Goal: Information Seeking & Learning: Understand process/instructions

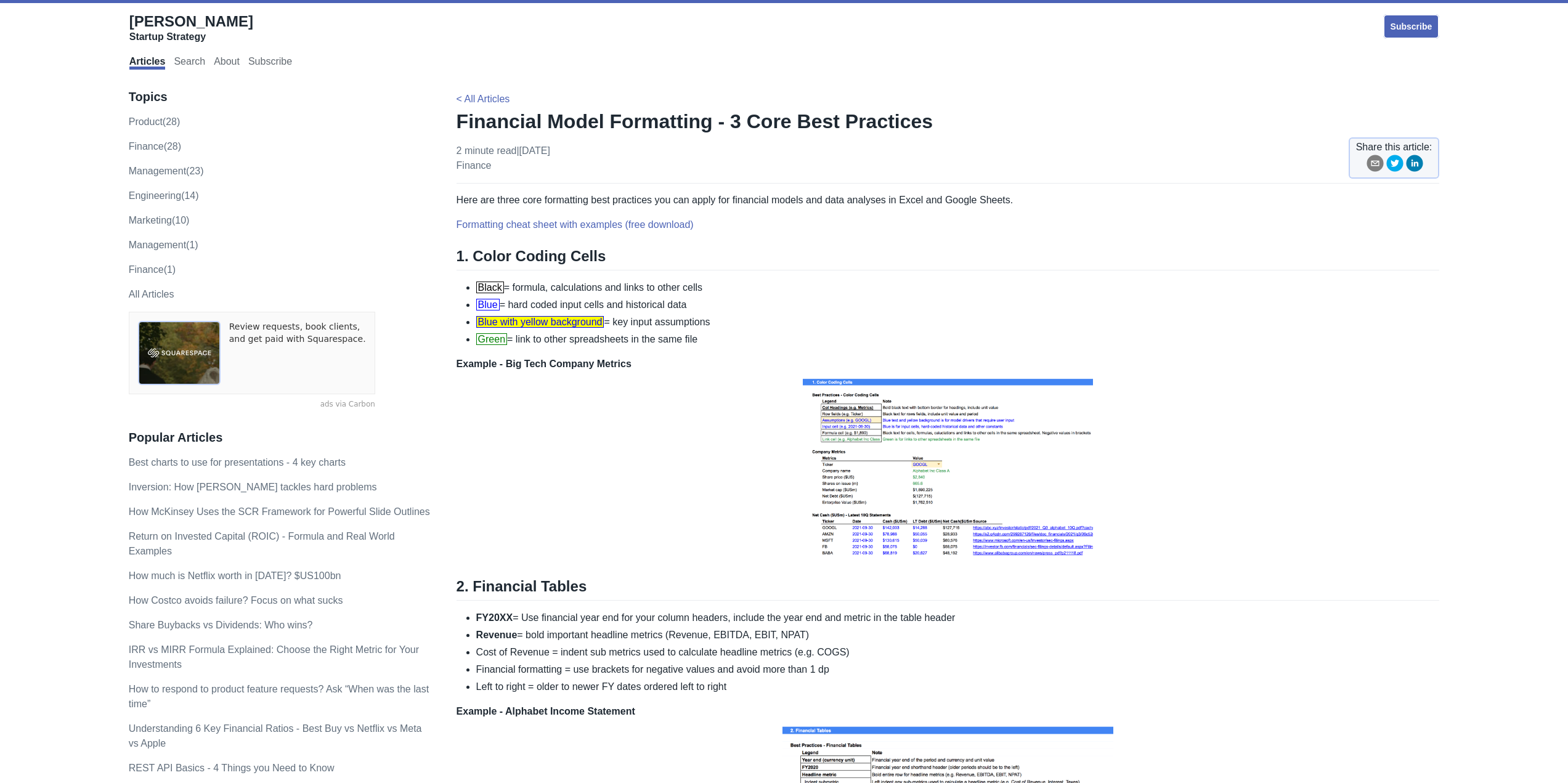
click at [972, 424] on img at bounding box center [948, 467] width 297 height 191
drag, startPoint x: 1278, startPoint y: 442, endPoint x: 1168, endPoint y: 267, distance: 206.7
click at [1168, 267] on h2 "1. Color Coding Cells" at bounding box center [949, 259] width 983 height 23
click at [482, 308] on span "Blue" at bounding box center [488, 304] width 23 height 11
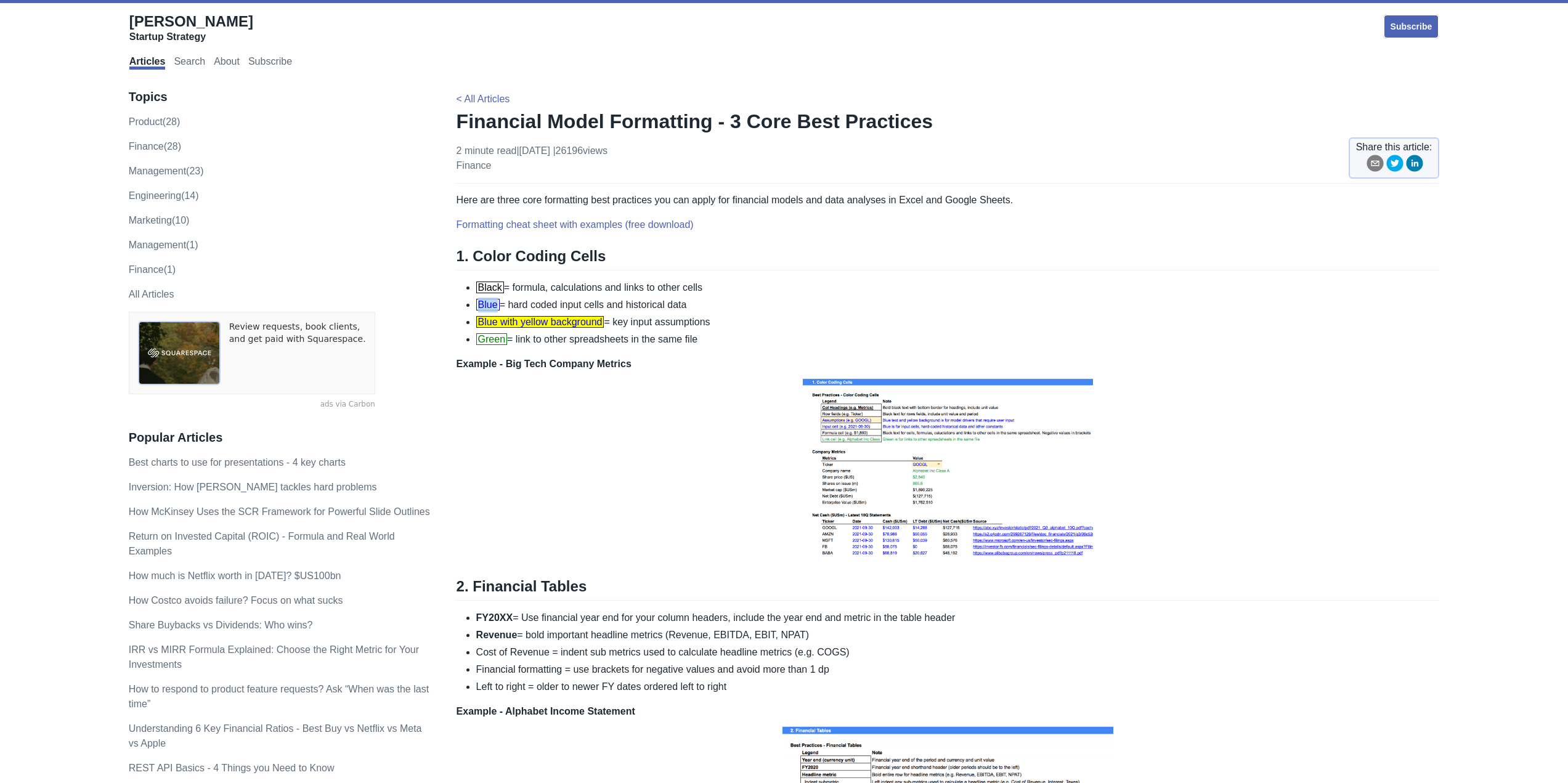
drag, startPoint x: 497, startPoint y: 309, endPoint x: 476, endPoint y: 305, distance: 21.4
click at [477, 305] on li "Blue = hard coded input cells and historical data" at bounding box center [958, 305] width 964 height 15
copy span "Blue"
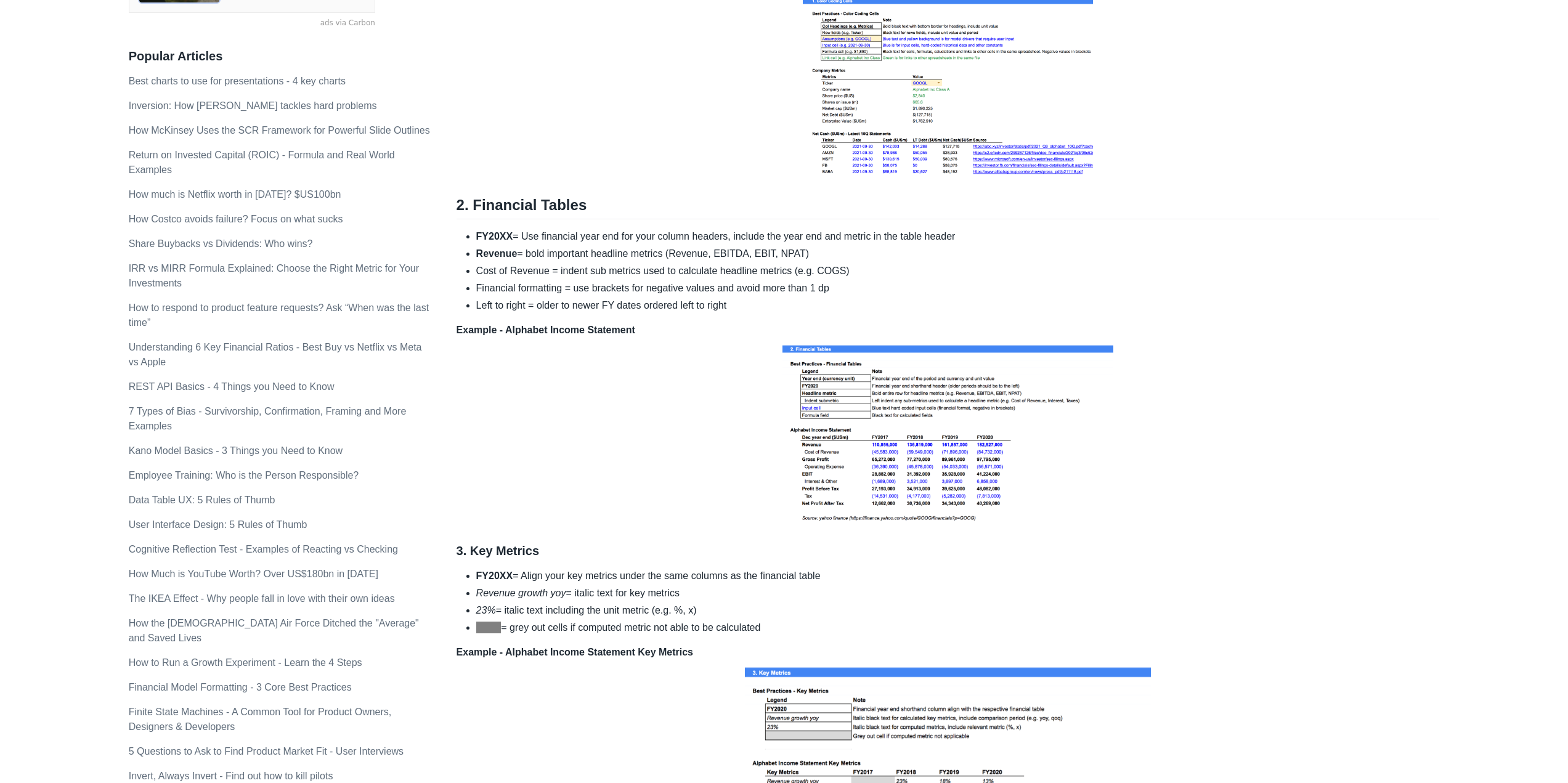
scroll to position [493, 0]
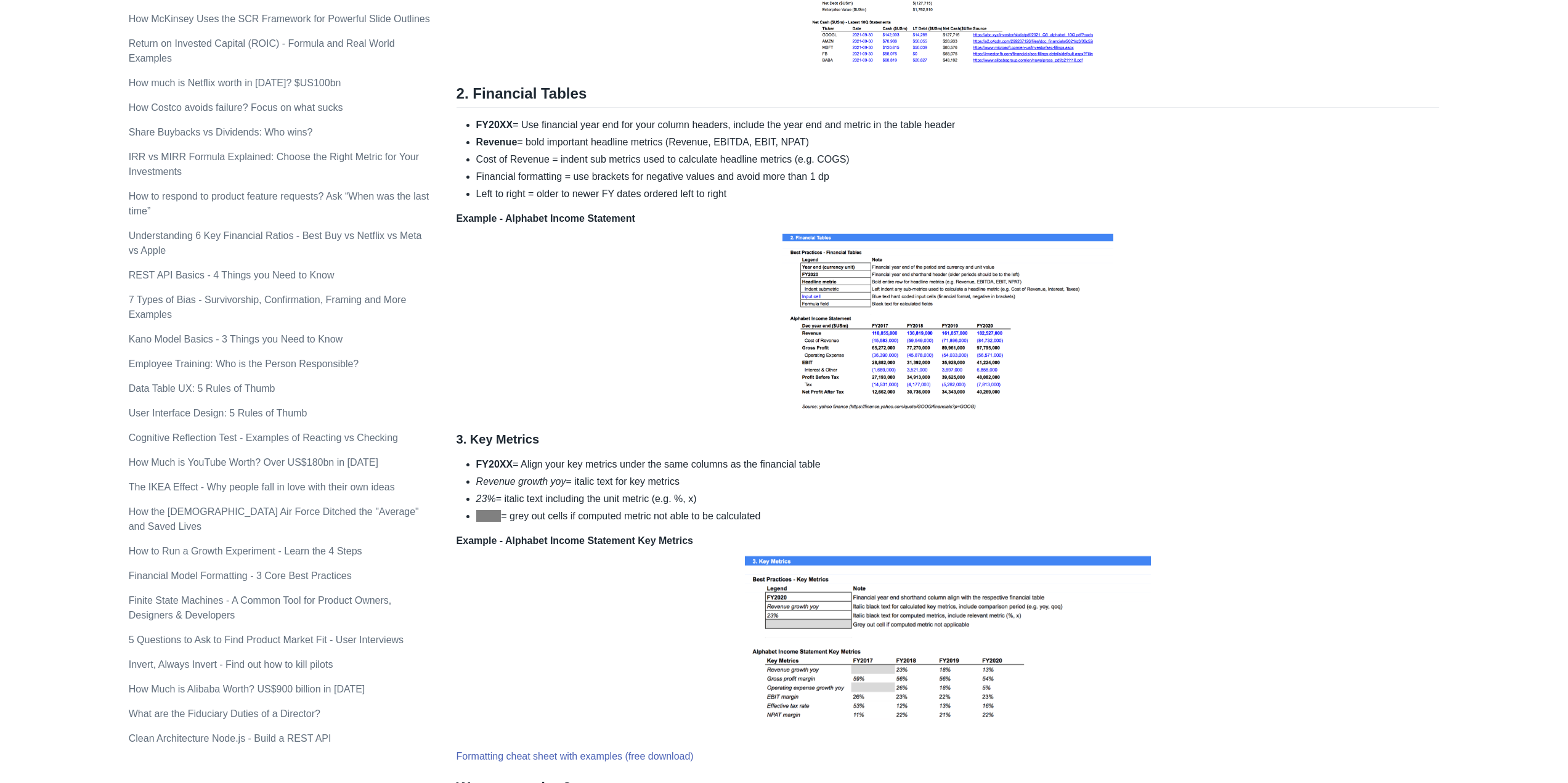
click at [743, 271] on p "Example - Alphabet Income Statement" at bounding box center [949, 314] width 983 height 206
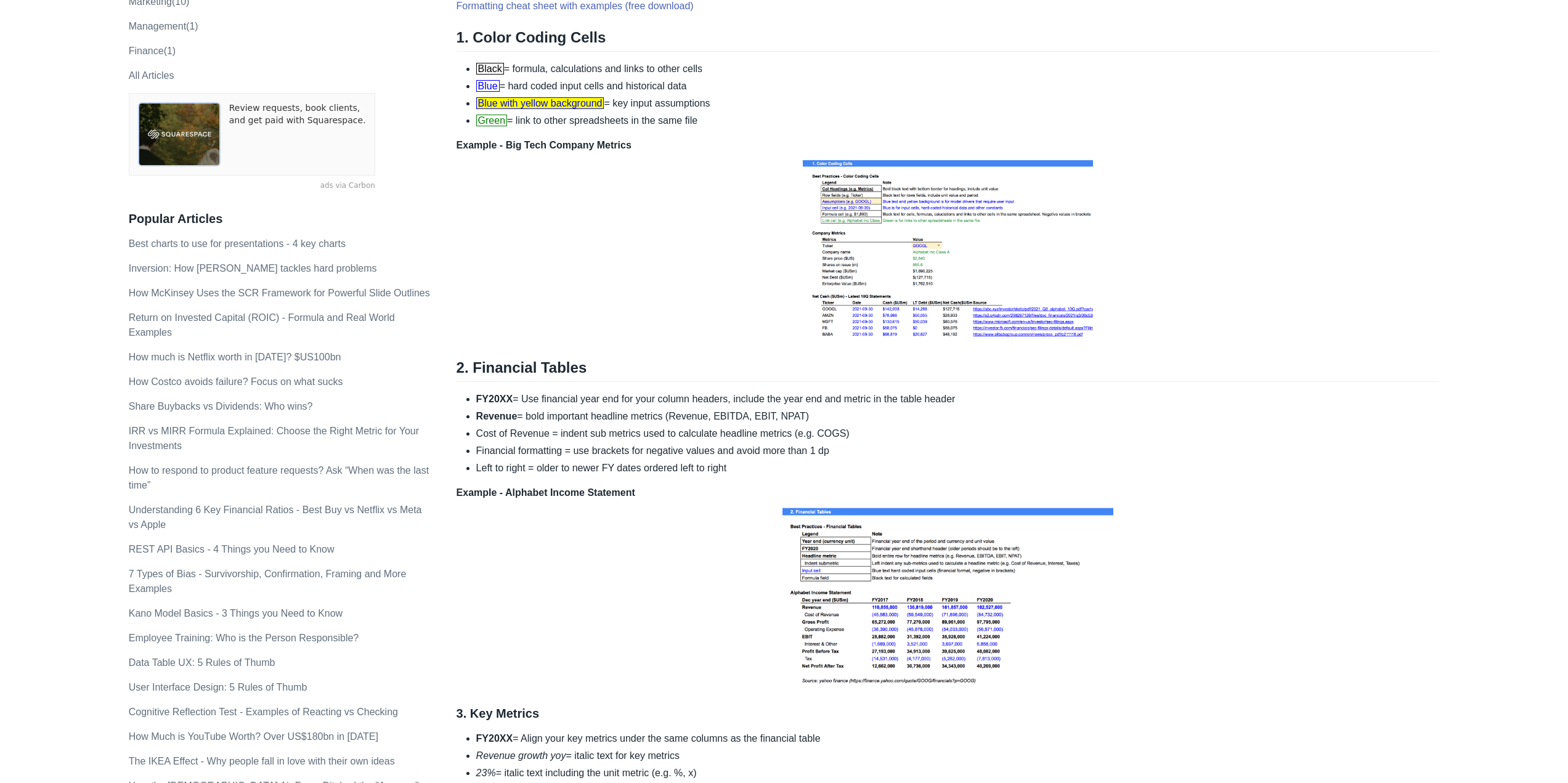
scroll to position [61, 0]
